Goal: Task Accomplishment & Management: Use online tool/utility

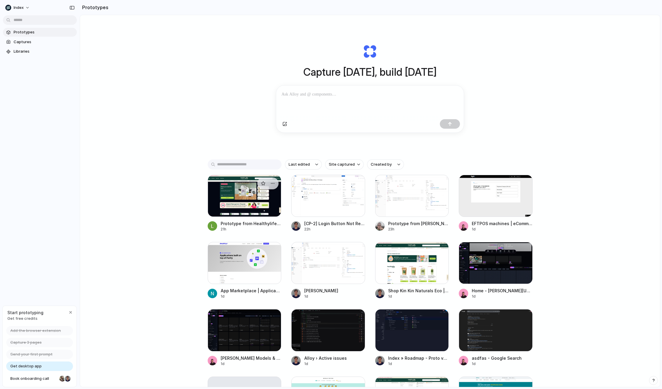
click at [246, 200] on div at bounding box center [245, 196] width 74 height 42
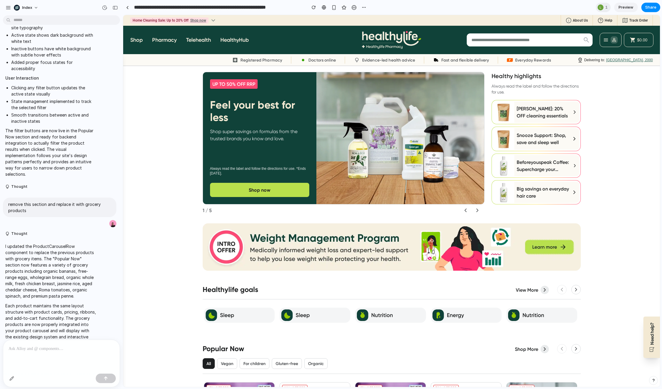
click at [51, 347] on p at bounding box center [62, 348] width 106 height 7
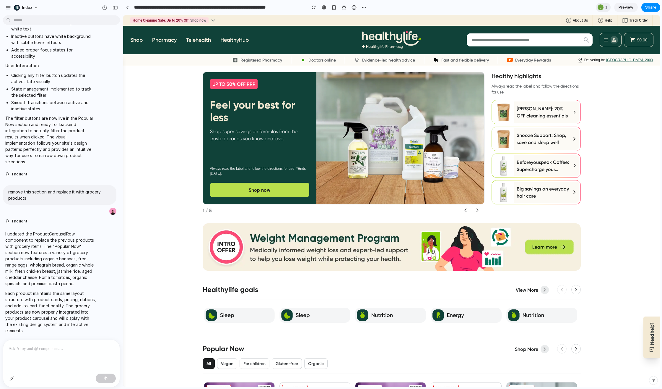
scroll to position [189, 0]
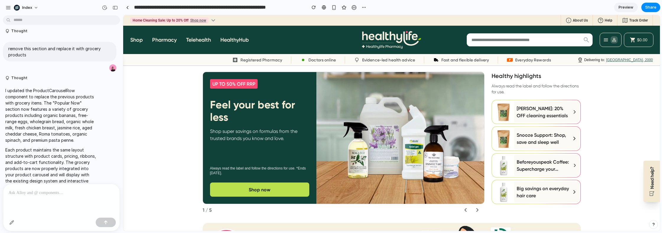
click at [55, 197] on div at bounding box center [61, 199] width 116 height 31
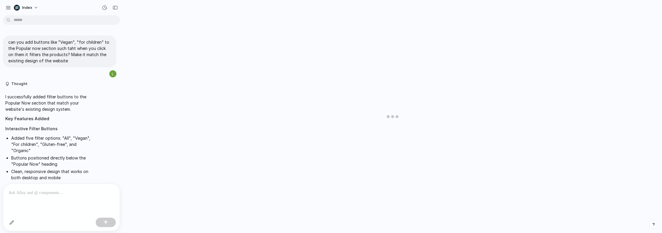
scroll to position [385, 0]
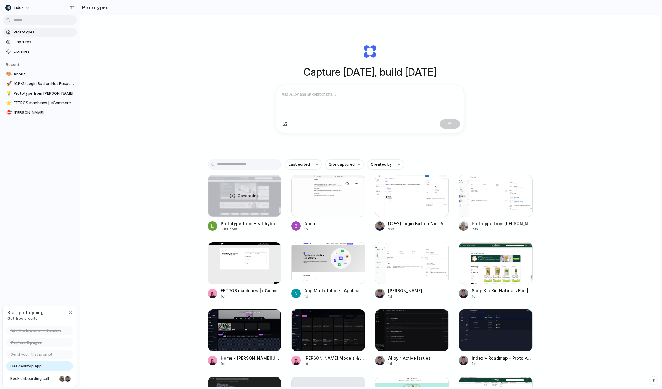
click at [343, 209] on div at bounding box center [328, 196] width 74 height 42
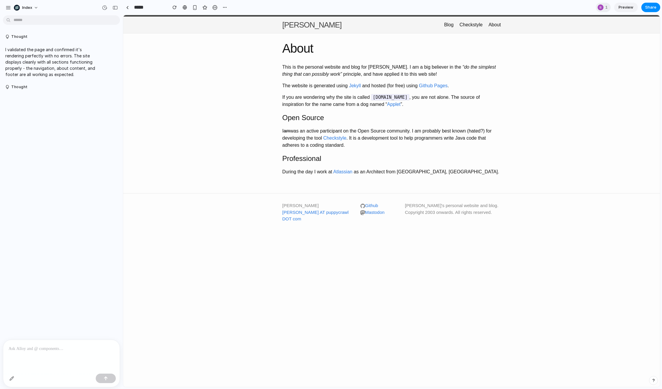
click at [133, 5] on input "*****" at bounding box center [149, 7] width 33 height 11
click at [128, 7] on div at bounding box center [127, 7] width 3 height 3
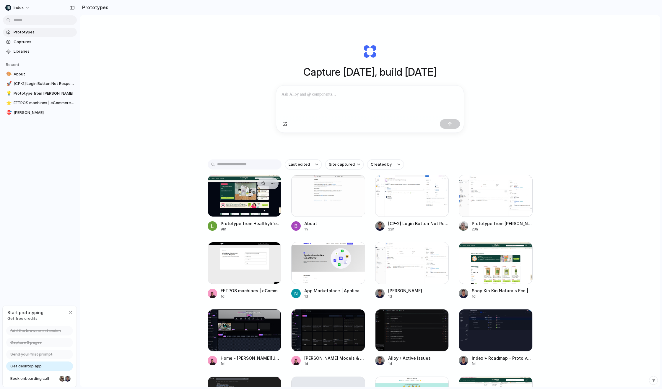
click at [220, 191] on div at bounding box center [245, 196] width 74 height 42
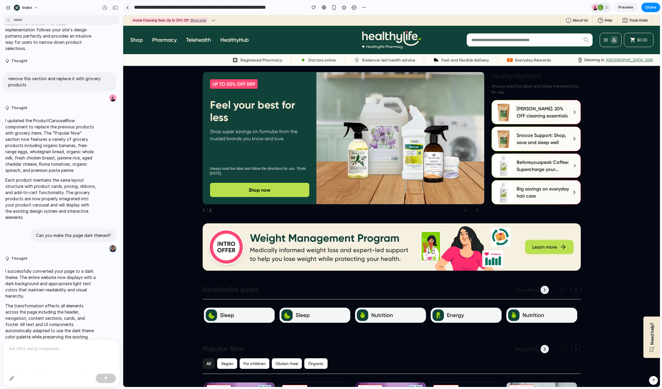
click at [125, 8] on link at bounding box center [127, 7] width 9 height 9
